Goal: Transaction & Acquisition: Purchase product/service

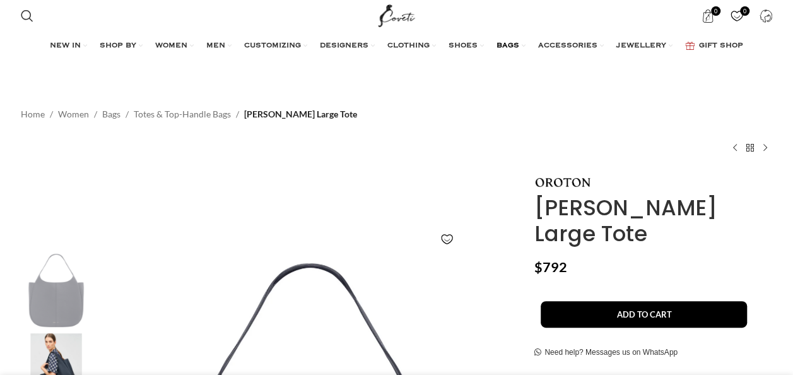
click at [507, 44] on span "BAGS" at bounding box center [508, 46] width 23 height 10
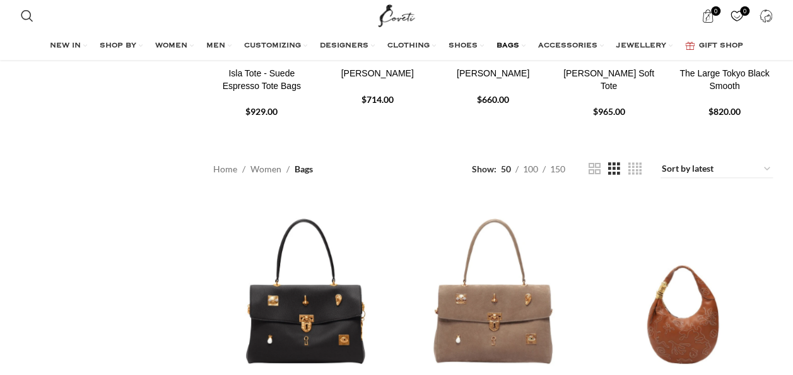
scroll to position [442, 0]
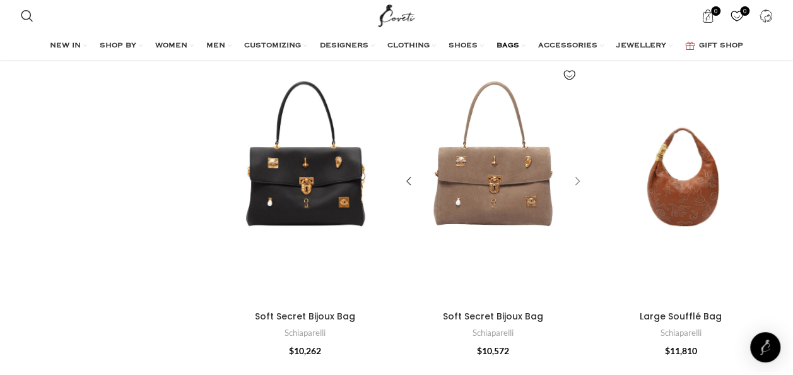
click at [576, 172] on div "Soft Secret Bijoux Bag" at bounding box center [575, 181] width 19 height 19
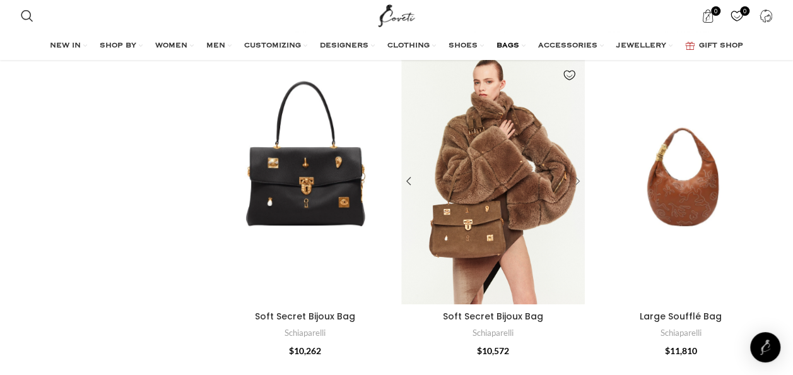
click at [576, 172] on div "Soft Secret Bijoux Bag" at bounding box center [575, 181] width 19 height 19
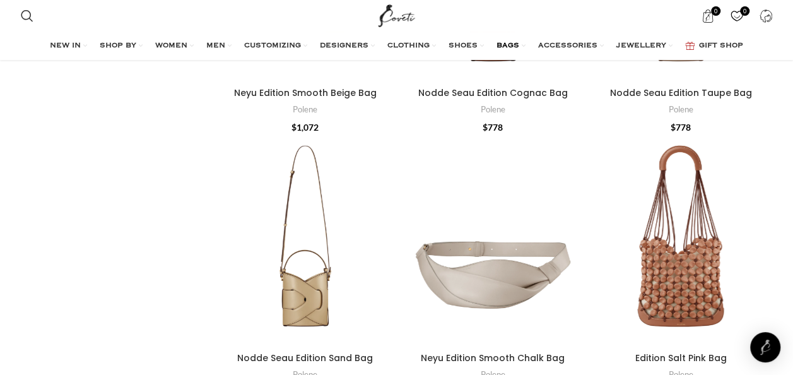
scroll to position [4669, 0]
